Goal: Transaction & Acquisition: Subscribe to service/newsletter

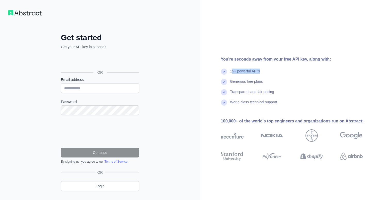
click at [269, 71] on div "15+ powerful API's" at bounding box center [300, 74] width 158 height 10
click at [295, 86] on div "Generous free plans" at bounding box center [300, 84] width 158 height 10
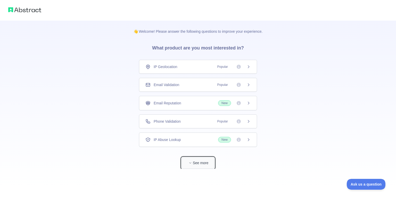
click at [201, 164] on button "See more" at bounding box center [197, 163] width 33 height 12
click at [225, 122] on span "Popular" at bounding box center [220, 121] width 17 height 5
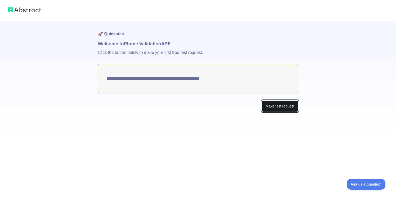
click at [283, 105] on button "Make test request" at bounding box center [280, 107] width 36 height 12
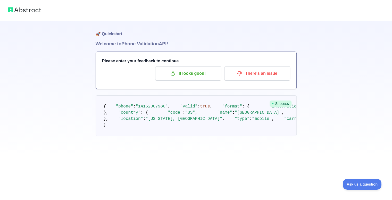
scroll to position [31, 0]
drag, startPoint x: 131, startPoint y: 95, endPoint x: 166, endPoint y: 121, distance: 43.1
click at [166, 121] on pre "{ "phone" : "[PHONE_NUMBER]" , "valid" : true , "format" : { "international" : …" at bounding box center [196, 115] width 201 height 41
click at [235, 115] on span ""[GEOGRAPHIC_DATA]"" at bounding box center [258, 112] width 47 height 5
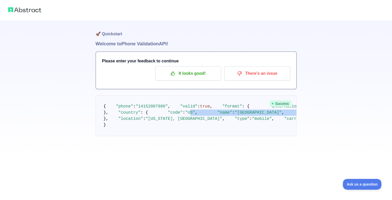
drag, startPoint x: 143, startPoint y: 127, endPoint x: 157, endPoint y: 137, distance: 16.9
click at [156, 136] on pre "{ "phone" : "[PHONE_NUMBER]" , "valid" : true , "format" : { "international" : …" at bounding box center [196, 115] width 201 height 41
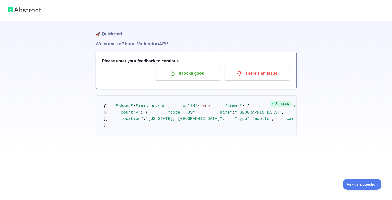
click at [164, 121] on span ""[US_STATE], [GEOGRAPHIC_DATA]"" at bounding box center [184, 118] width 77 height 5
drag, startPoint x: 139, startPoint y: 102, endPoint x: 155, endPoint y: 127, distance: 29.2
click at [152, 114] on pre "{ "phone" : "[PHONE_NUMBER]" , "valid" : true , "format" : { "international" : …" at bounding box center [196, 115] width 201 height 41
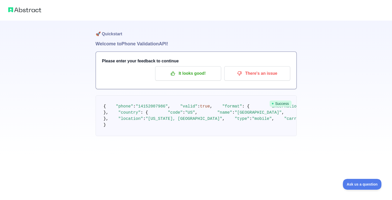
scroll to position [31, 0]
drag, startPoint x: 162, startPoint y: 102, endPoint x: 170, endPoint y: 105, distance: 8.4
click at [170, 105] on code "{ "phone" : "[PHONE_NUMBER]" , "valid" : true , "format" : { "international" : …" at bounding box center [267, 115] width 327 height 23
click at [180, 113] on pre "{ "phone" : "[PHONE_NUMBER]" , "valid" : true , "format" : { "international" : …" at bounding box center [196, 115] width 201 height 41
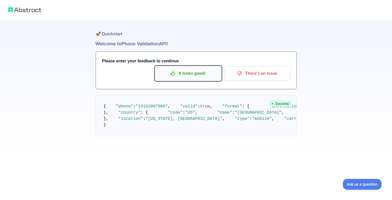
click at [189, 66] on button "It looks good!" at bounding box center [188, 73] width 66 height 14
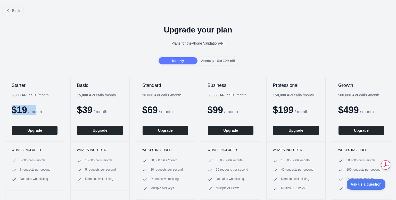
drag, startPoint x: 10, startPoint y: 111, endPoint x: 38, endPoint y: 114, distance: 28.8
click at [38, 114] on div "Starter 5,000 API calls / month $ 19 / month Upgrade" at bounding box center [34, 108] width 59 height 65
click at [40, 98] on div "Starter 5,000 API calls / month $ 19 / month Upgrade" at bounding box center [34, 108] width 59 height 65
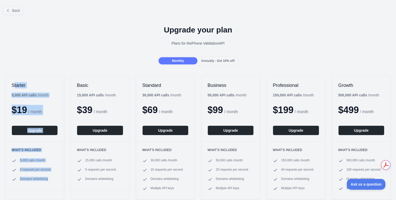
drag, startPoint x: 14, startPoint y: 87, endPoint x: 60, endPoint y: 177, distance: 101.2
click at [60, 177] on div "Starter 5,000 API calls / month $ 19 / month Upgrade What's included 5,000 call…" at bounding box center [34, 138] width 59 height 124
click at [55, 157] on div "What's included 5,000 calls / month 3 requests per second Domains whitelisting" at bounding box center [34, 165] width 59 height 49
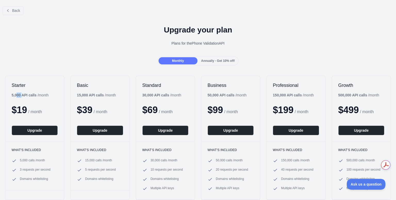
drag, startPoint x: 16, startPoint y: 93, endPoint x: 23, endPoint y: 97, distance: 7.4
click at [23, 97] on b "5,000 API calls" at bounding box center [24, 95] width 25 height 4
click at [19, 99] on div "Starter 5,000 API calls / month $ 19 / month Upgrade" at bounding box center [34, 108] width 59 height 65
drag, startPoint x: 9, startPoint y: 96, endPoint x: 26, endPoint y: 97, distance: 17.3
click at [26, 97] on div "Starter 5,000 API calls / month $ 19 / month Upgrade" at bounding box center [34, 108] width 59 height 65
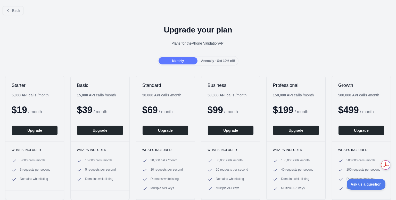
click at [23, 100] on div "Starter 5,000 API calls / month $ 19 / month Upgrade" at bounding box center [34, 108] width 59 height 65
click at [24, 95] on b "5,000 API calls" at bounding box center [24, 95] width 25 height 4
click at [45, 107] on div "$ 19 / month" at bounding box center [35, 110] width 46 height 10
click at [224, 60] on span "Annually - Get 10% off!" at bounding box center [218, 61] width 34 height 4
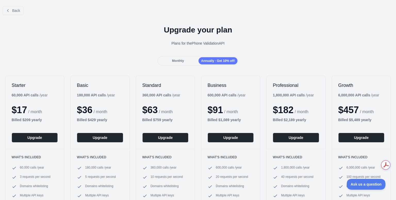
drag, startPoint x: 175, startPoint y: 57, endPoint x: 199, endPoint y: 57, distance: 23.5
click at [176, 57] on div "Monthly Annually - Get 10% off!" at bounding box center [197, 60] width 81 height 9
click at [212, 57] on div "Annually - Get 10% off!" at bounding box center [217, 60] width 39 height 7
click at [172, 60] on span "Monthly" at bounding box center [178, 61] width 12 height 4
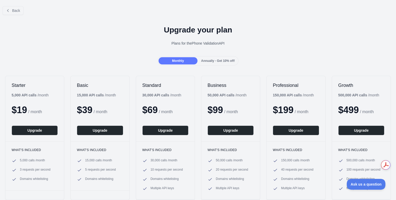
click at [207, 59] on span "Annually - Get 10% off!" at bounding box center [218, 61] width 34 height 4
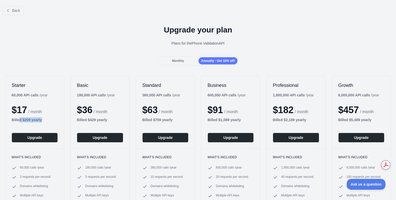
drag, startPoint x: 42, startPoint y: 116, endPoint x: 52, endPoint y: 113, distance: 10.3
click at [43, 116] on div "Starter 60,000 API calls / year $ 17 / month Billed $ 209 yearly Upgrade" at bounding box center [34, 112] width 59 height 73
drag, startPoint x: 56, startPoint y: 110, endPoint x: 31, endPoint y: 111, distance: 24.3
click at [55, 110] on div "$ 17 / month" at bounding box center [35, 110] width 46 height 10
drag, startPoint x: 33, startPoint y: 111, endPoint x: 44, endPoint y: 111, distance: 10.8
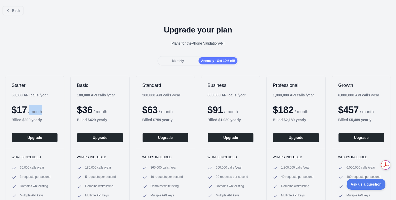
click at [44, 111] on div "$ 17 / month" at bounding box center [35, 110] width 46 height 10
click at [48, 111] on div "$ 17 / month" at bounding box center [35, 110] width 46 height 10
drag, startPoint x: 11, startPoint y: 120, endPoint x: 52, endPoint y: 120, distance: 41.0
click at [37, 118] on div "Starter 60,000 API calls / year $ 17 / month Billed $ 209 yearly Upgrade" at bounding box center [34, 112] width 59 height 73
click at [52, 120] on div "Billed $ 209 yearly" at bounding box center [35, 119] width 46 height 5
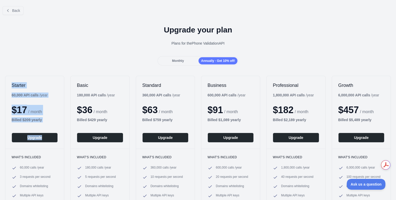
drag, startPoint x: 3, startPoint y: 85, endPoint x: 49, endPoint y: 100, distance: 48.1
click at [47, 123] on div "Starter 60,000 API calls / year $ 17 / month Billed $ 209 yearly Upgrade What's…" at bounding box center [198, 142] width 396 height 142
drag, startPoint x: 49, startPoint y: 96, endPoint x: 61, endPoint y: 92, distance: 13.1
click at [49, 96] on div "Starter 60,000 API calls / year $ 17 / month Billed $ 209 yearly Upgrade" at bounding box center [34, 112] width 59 height 73
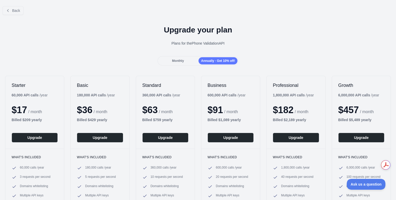
click at [185, 59] on div "Monthly" at bounding box center [177, 60] width 39 height 7
